Goal: Find specific page/section: Find specific page/section

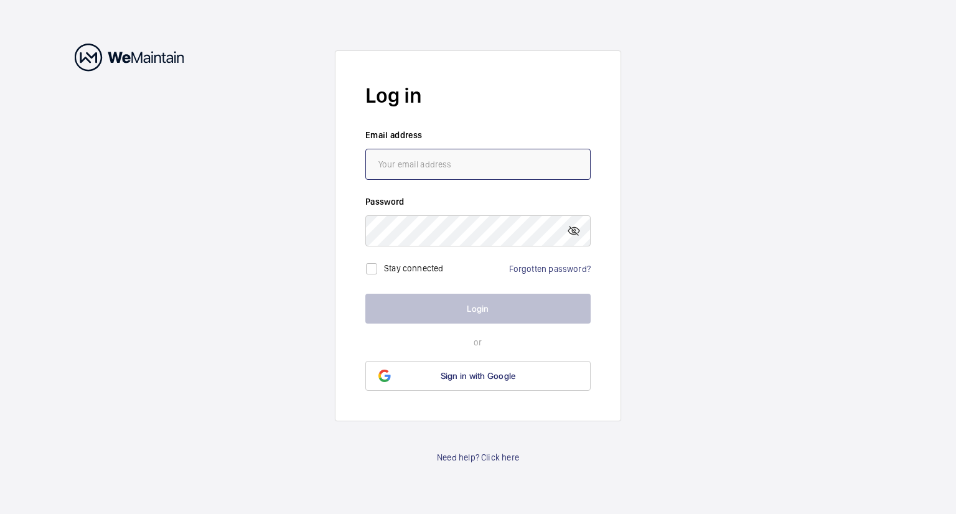
click at [471, 170] on input "email" at bounding box center [477, 164] width 225 height 31
click at [412, 159] on input "email" at bounding box center [477, 164] width 225 height 31
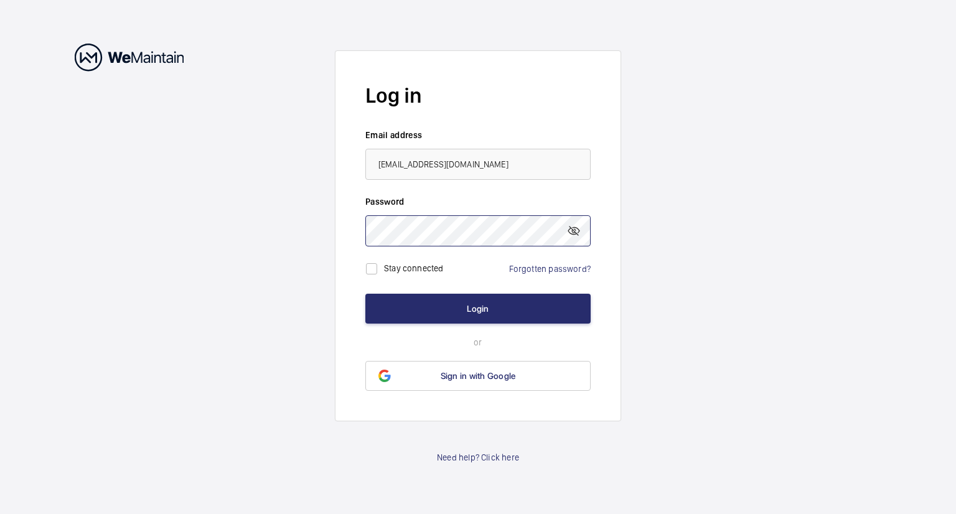
click at [365, 294] on button "Login" at bounding box center [477, 309] width 225 height 30
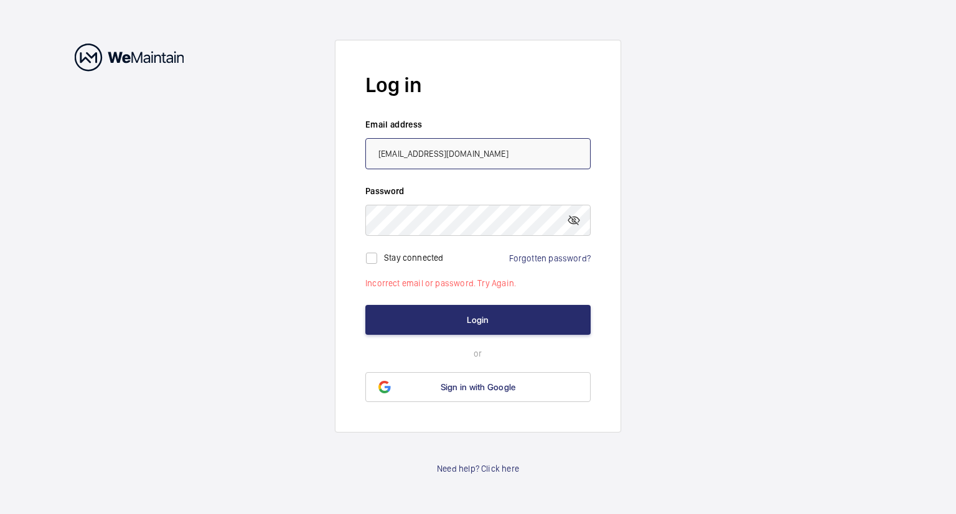
click at [413, 153] on input "[EMAIL_ADDRESS][DOMAIN_NAME]" at bounding box center [477, 153] width 225 height 31
type input "[EMAIL_ADDRESS][DOMAIN_NAME]"
click at [498, 324] on button "Login" at bounding box center [477, 320] width 225 height 30
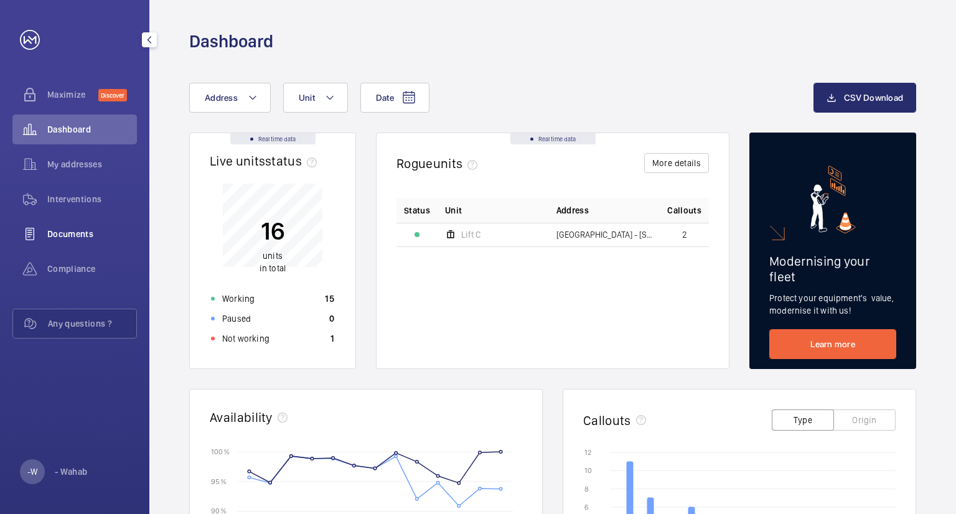
click at [75, 232] on span "Documents" at bounding box center [92, 234] width 90 height 12
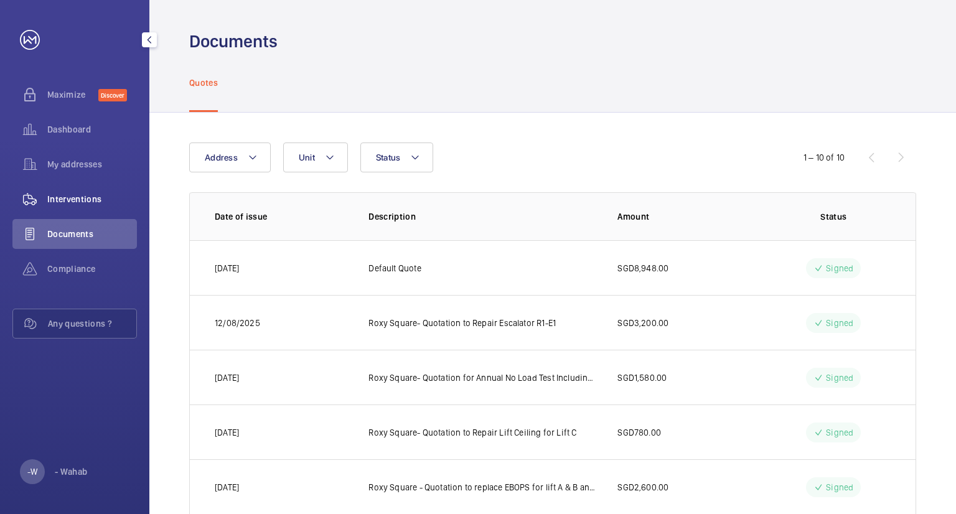
click at [85, 200] on span "Interventions" at bounding box center [92, 199] width 90 height 12
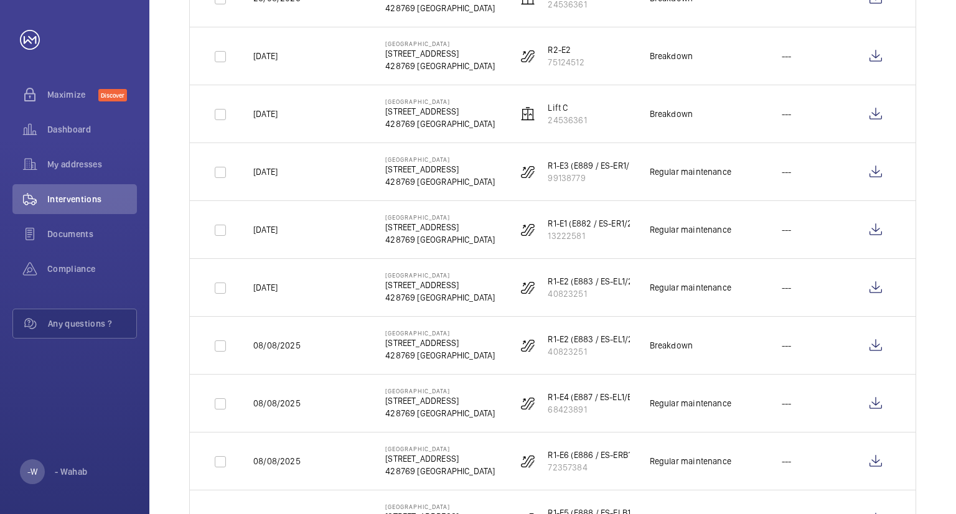
scroll to position [747, 0]
